Goal: Check status

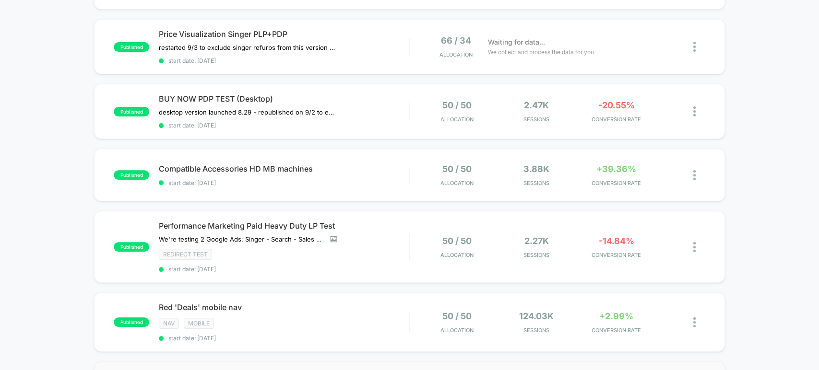
scroll to position [124, 0]
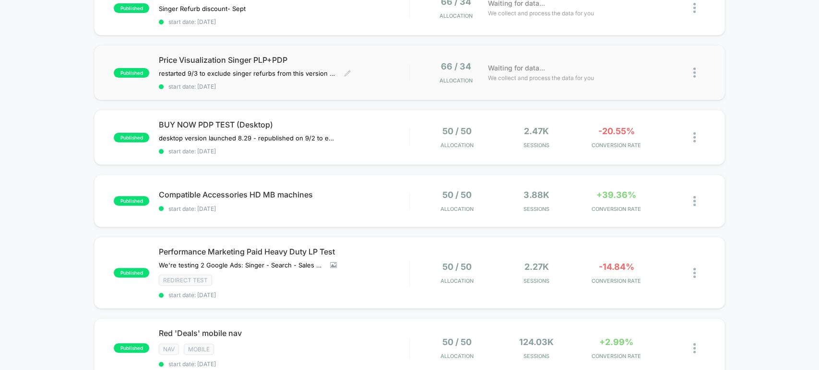
click at [353, 72] on div "Price Visualization Singer PLP+PDP restarted 9/3 to exclude singer refurbs from…" at bounding box center [284, 72] width 250 height 35
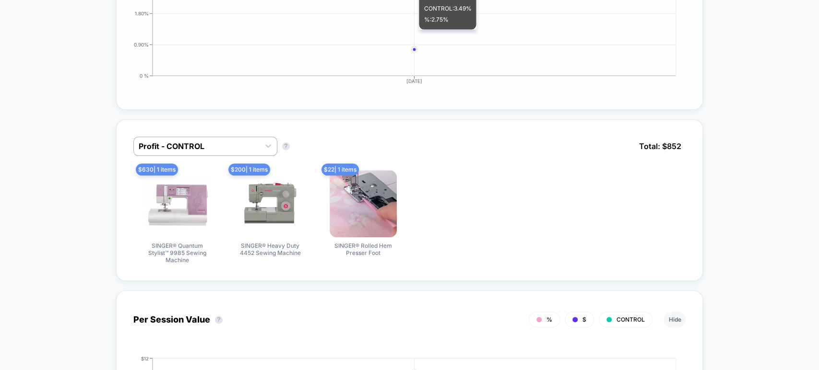
scroll to position [640, 0]
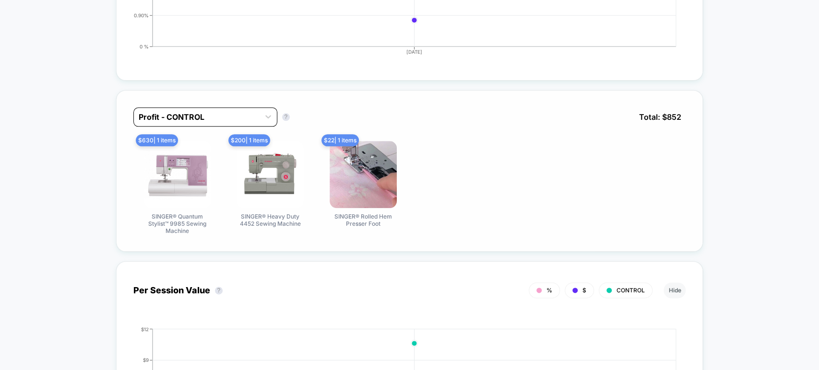
click at [205, 111] on div at bounding box center [197, 117] width 116 height 12
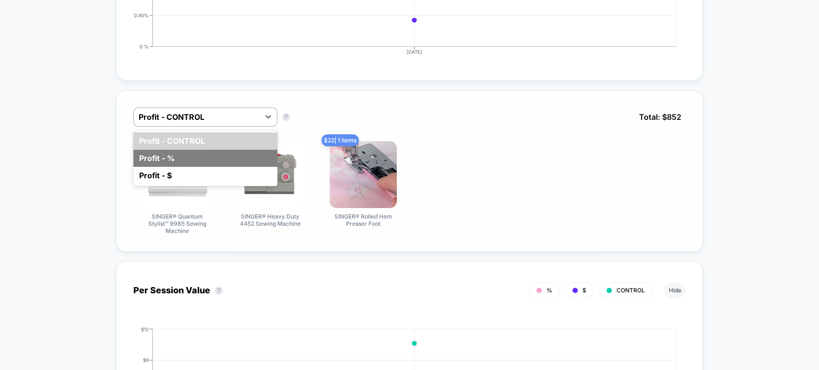
click at [225, 153] on div "Profit - %" at bounding box center [205, 158] width 144 height 17
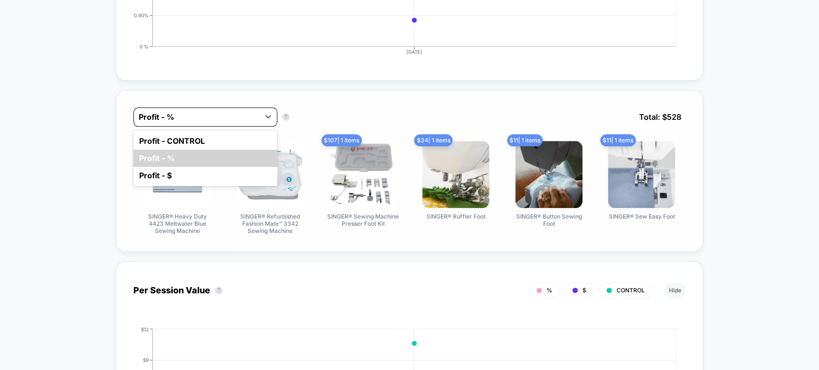
click at [202, 121] on div "Profit - %" at bounding box center [205, 116] width 144 height 19
click at [188, 173] on div "Profit - $" at bounding box center [205, 175] width 144 height 17
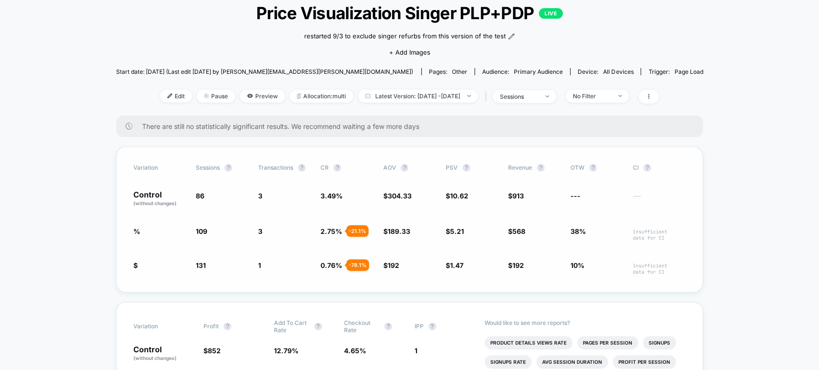
scroll to position [18, 0]
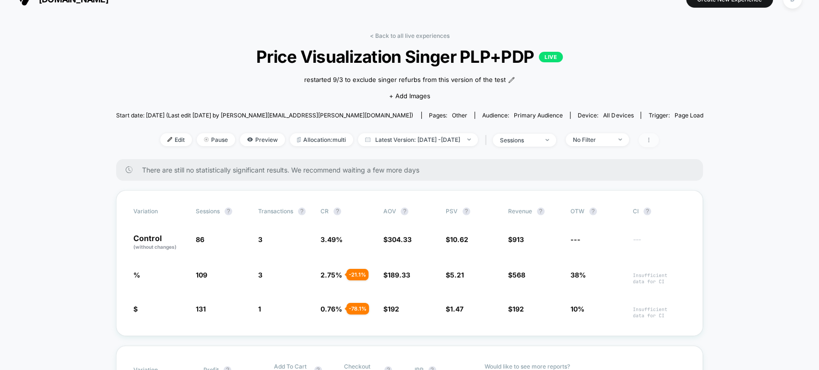
click at [652, 141] on icon at bounding box center [649, 140] width 6 height 6
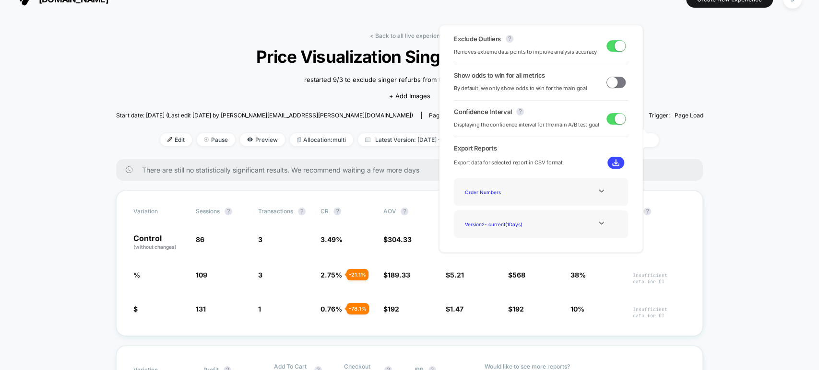
click at [541, 200] on div "Order Numbers" at bounding box center [541, 191] width 174 height 27
click at [598, 223] on icon at bounding box center [601, 223] width 7 height 7
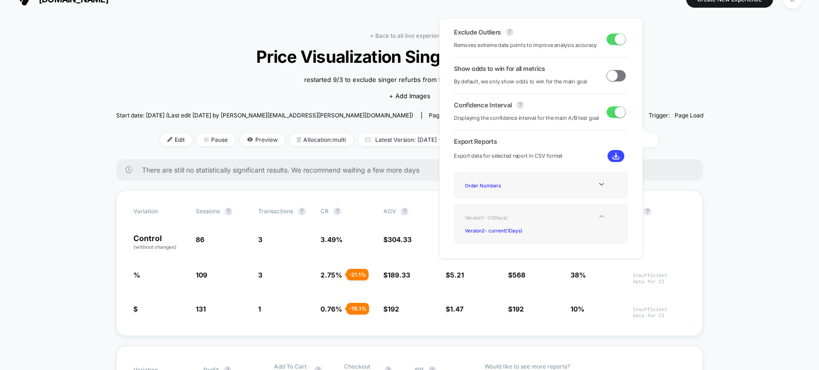
click at [486, 217] on div "Version 1 - ( 13 Days)" at bounding box center [499, 217] width 77 height 13
click at [499, 213] on div "Version 1 - ( 13 Days)" at bounding box center [499, 217] width 77 height 13
click at [584, 181] on div at bounding box center [601, 184] width 39 height 7
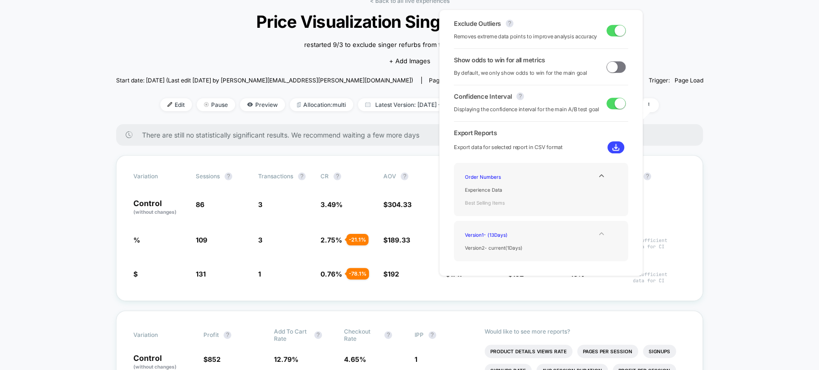
scroll to position [53, 0]
click at [319, 41] on span "restarted 9/3 to exclude singer refurbs from this version of the test" at bounding box center [405, 45] width 202 height 10
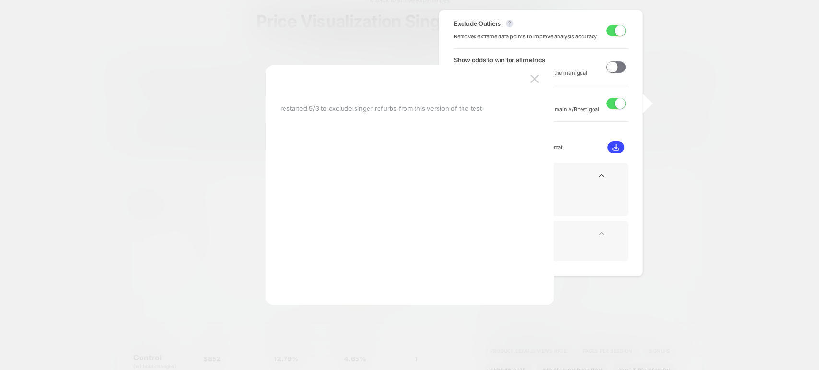
click at [246, 36] on div at bounding box center [409, 185] width 819 height 370
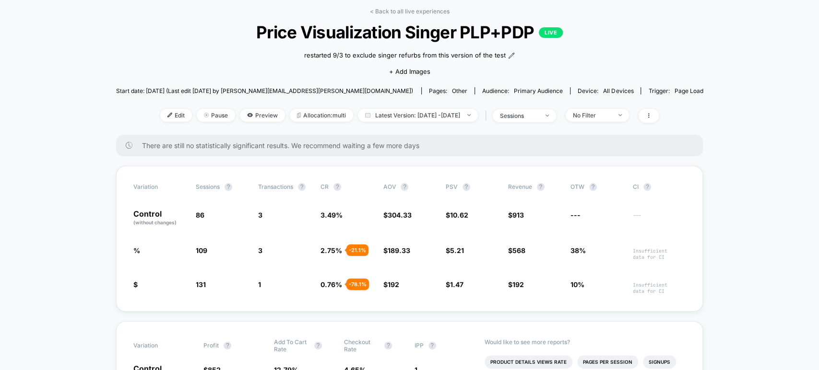
scroll to position [0, 0]
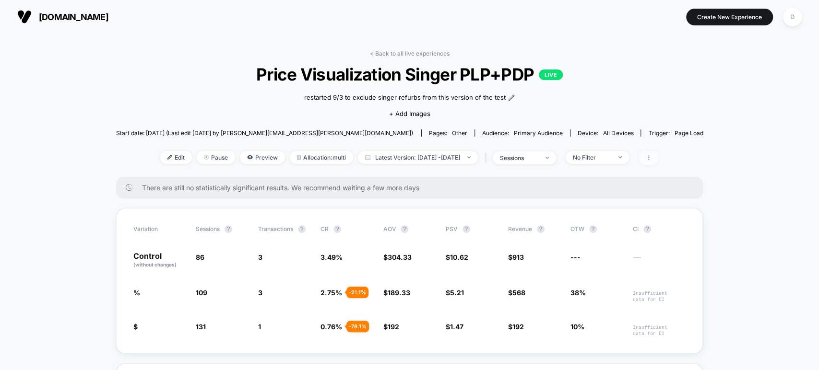
click at [659, 160] on span at bounding box center [649, 158] width 20 height 14
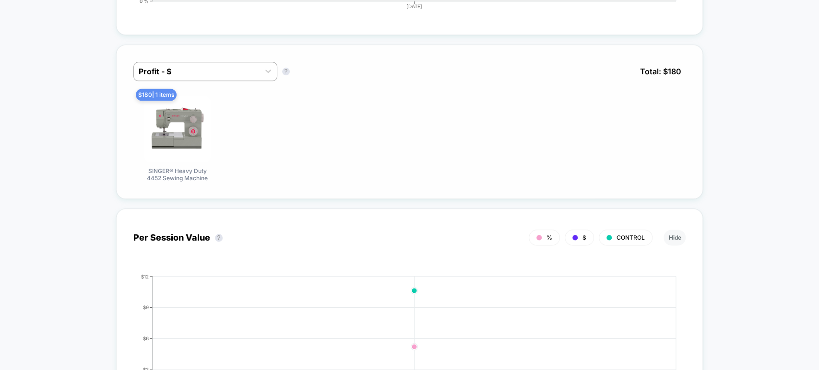
scroll to position [693, 0]
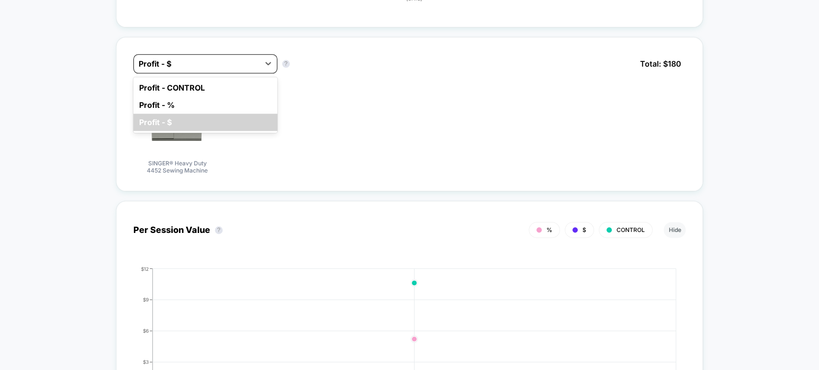
click at [224, 58] on div at bounding box center [197, 64] width 116 height 12
click at [225, 106] on div "Profit - %" at bounding box center [205, 104] width 144 height 17
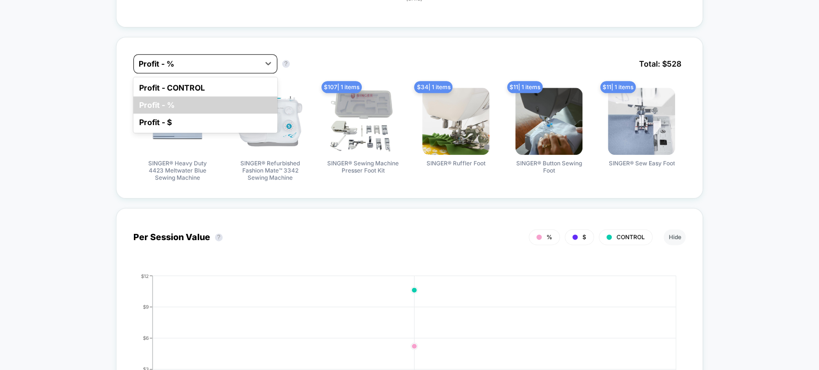
click at [217, 59] on div at bounding box center [197, 64] width 116 height 12
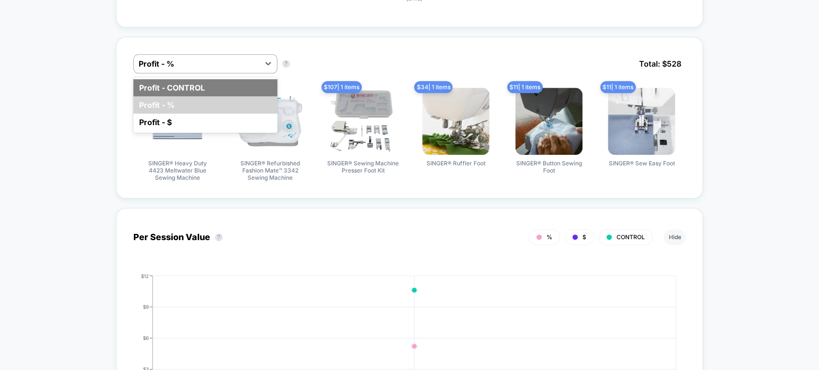
click at [234, 80] on div "Profit - CONTROL" at bounding box center [205, 87] width 144 height 17
